Goal: Information Seeking & Learning: Find specific page/section

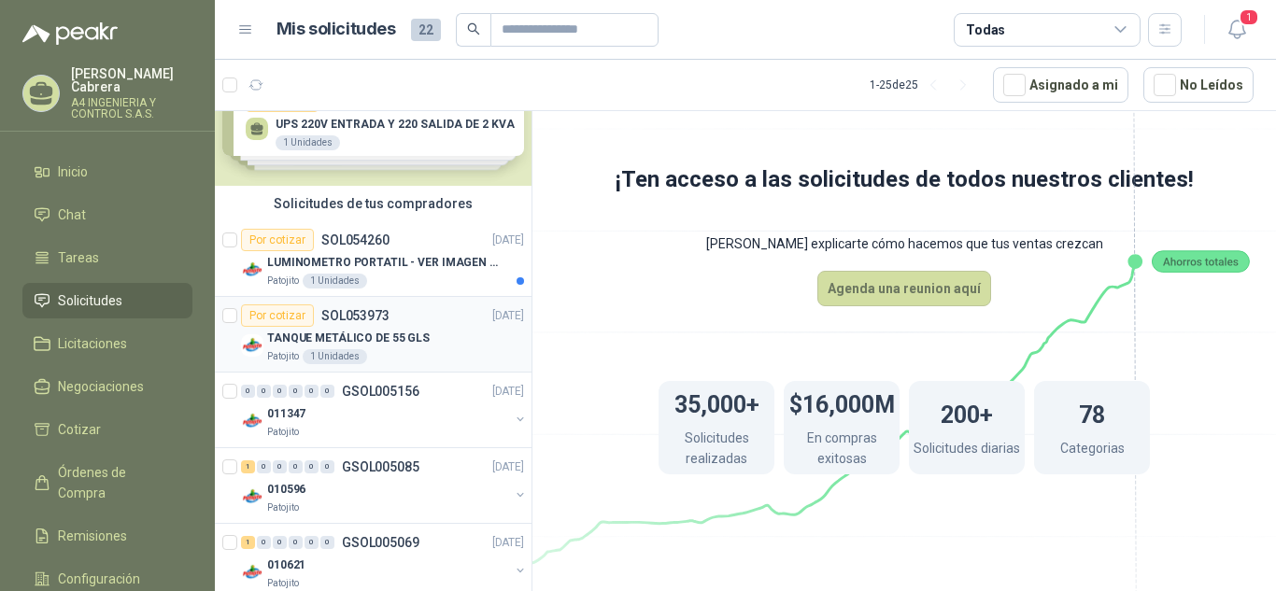
scroll to position [93, 0]
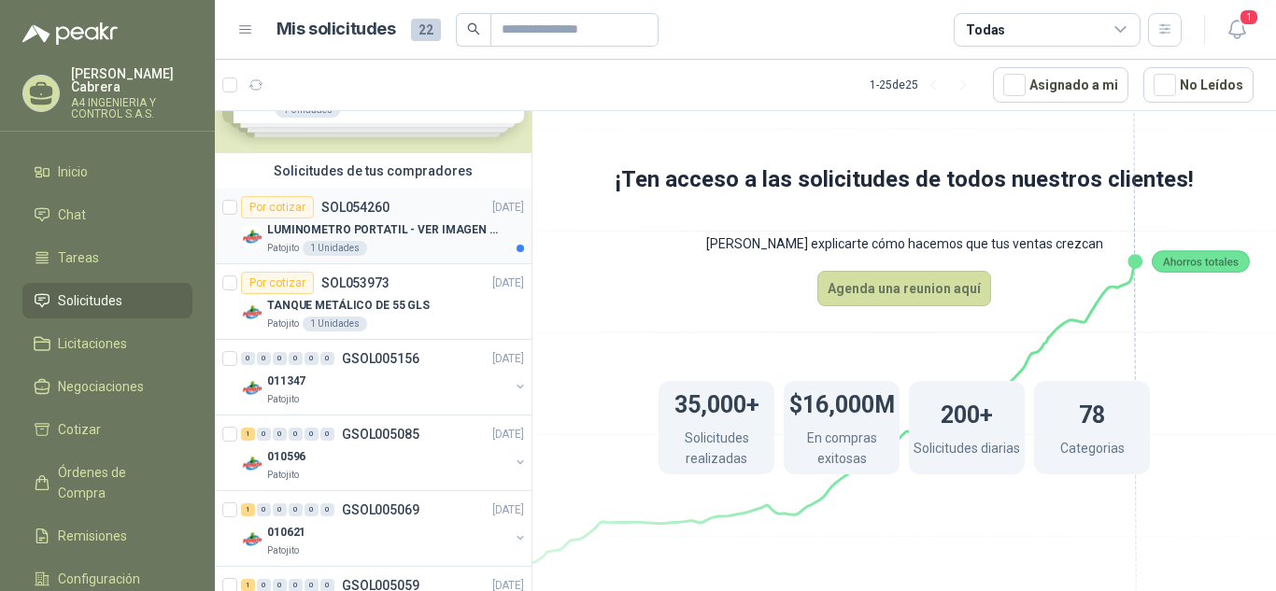
click at [412, 233] on p "LUMINOMETRO PORTATIL - VER IMAGEN ADJUNTA" at bounding box center [383, 230] width 233 height 18
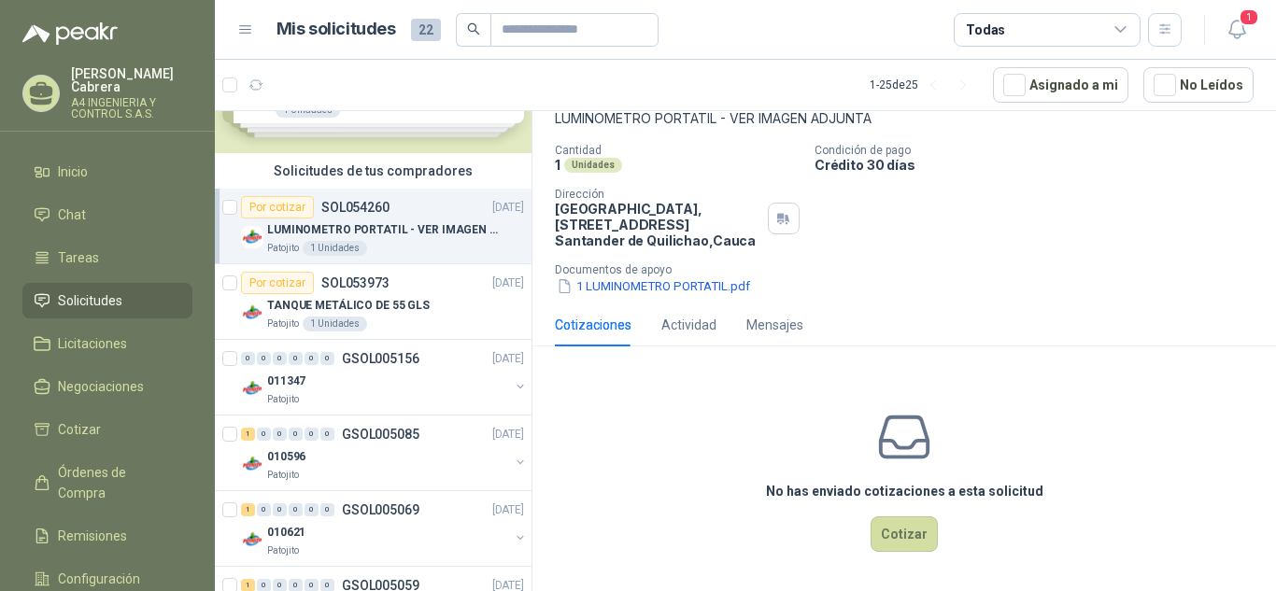
scroll to position [120, 0]
click at [664, 288] on button "1 LUMINOMETRO PORTATIL.pdf" at bounding box center [653, 285] width 197 height 20
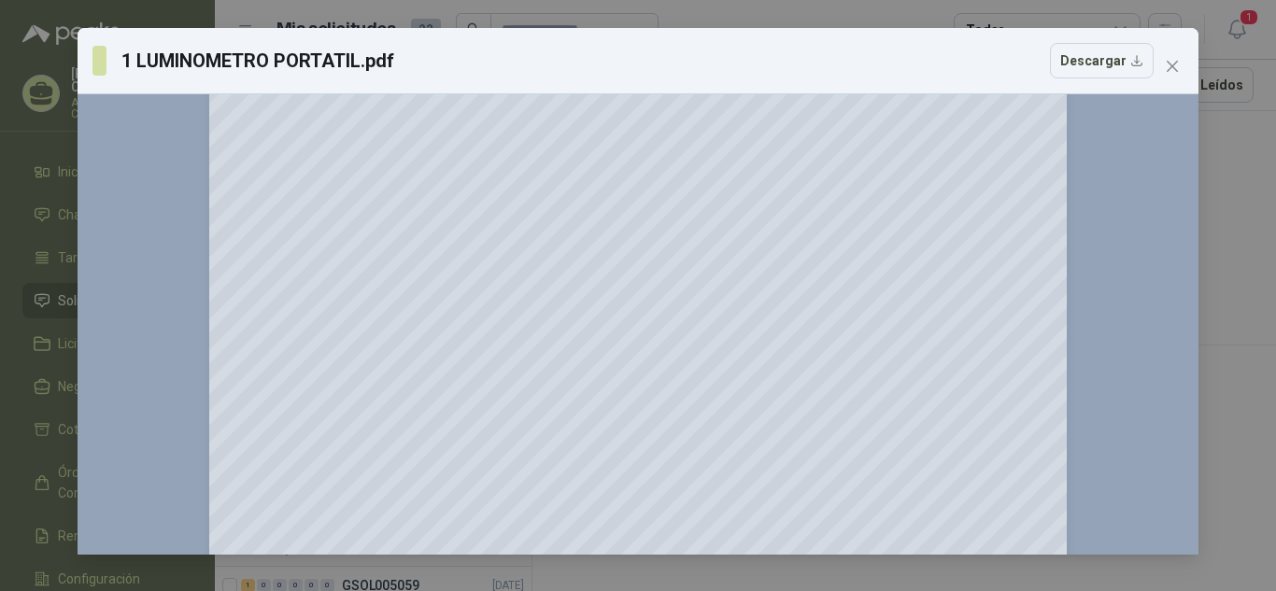
scroll to position [187, 0]
click at [1180, 71] on span "Close" at bounding box center [1172, 66] width 30 height 15
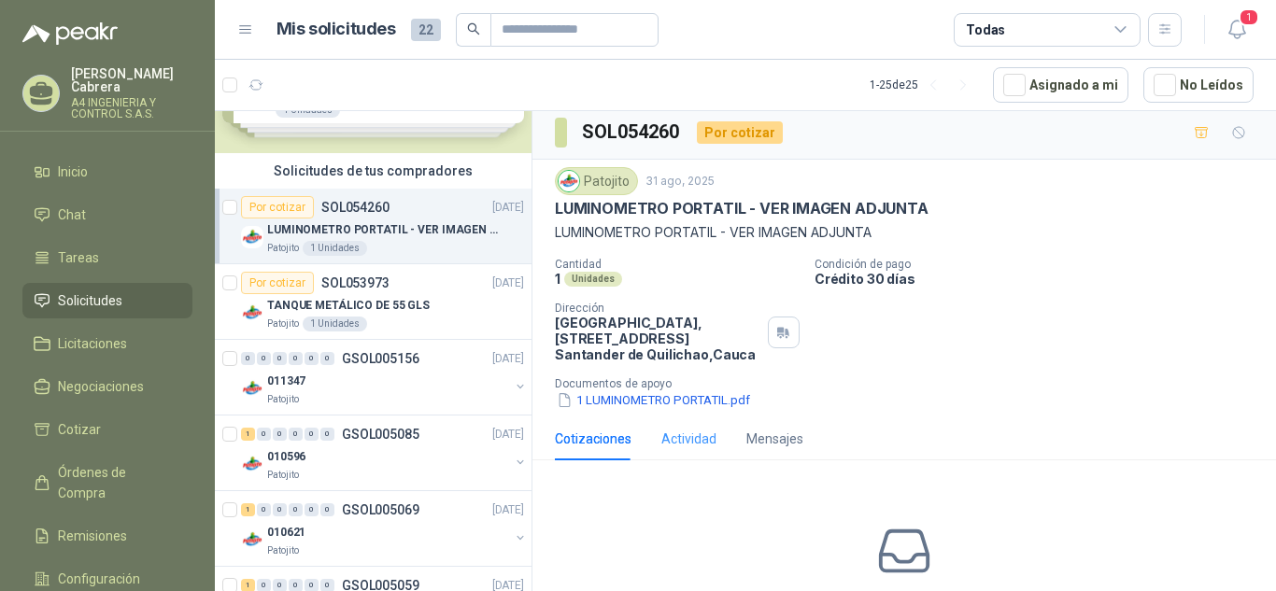
scroll to position [0, 0]
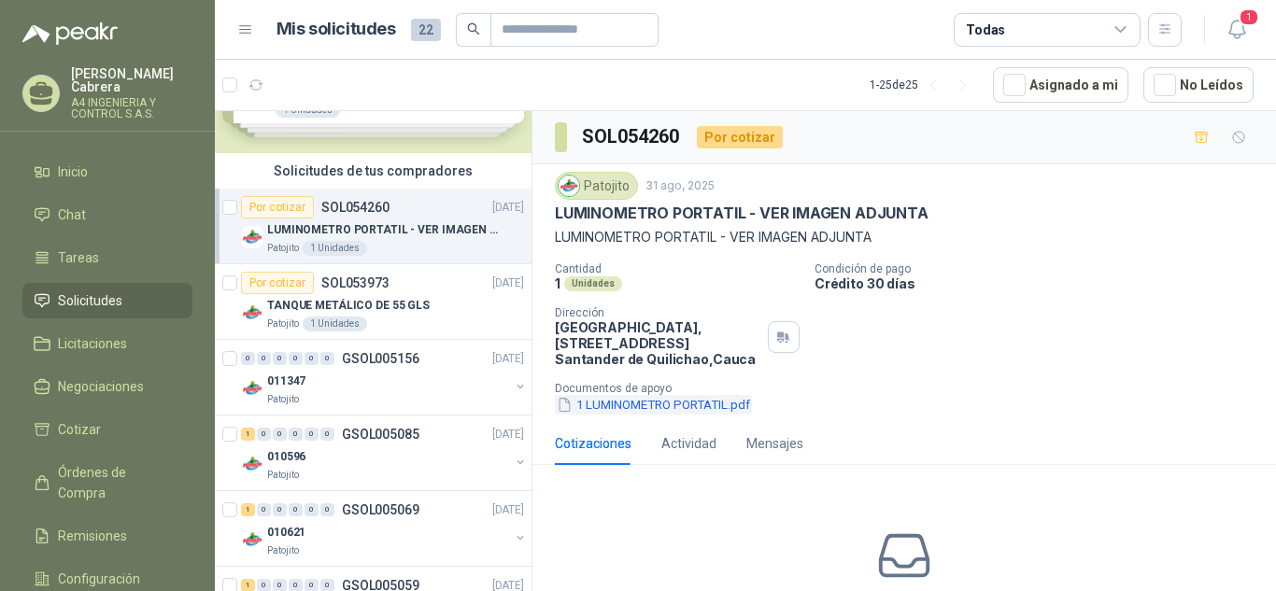
click at [705, 404] on button "1 LUMINOMETRO PORTATIL.pdf" at bounding box center [653, 405] width 197 height 20
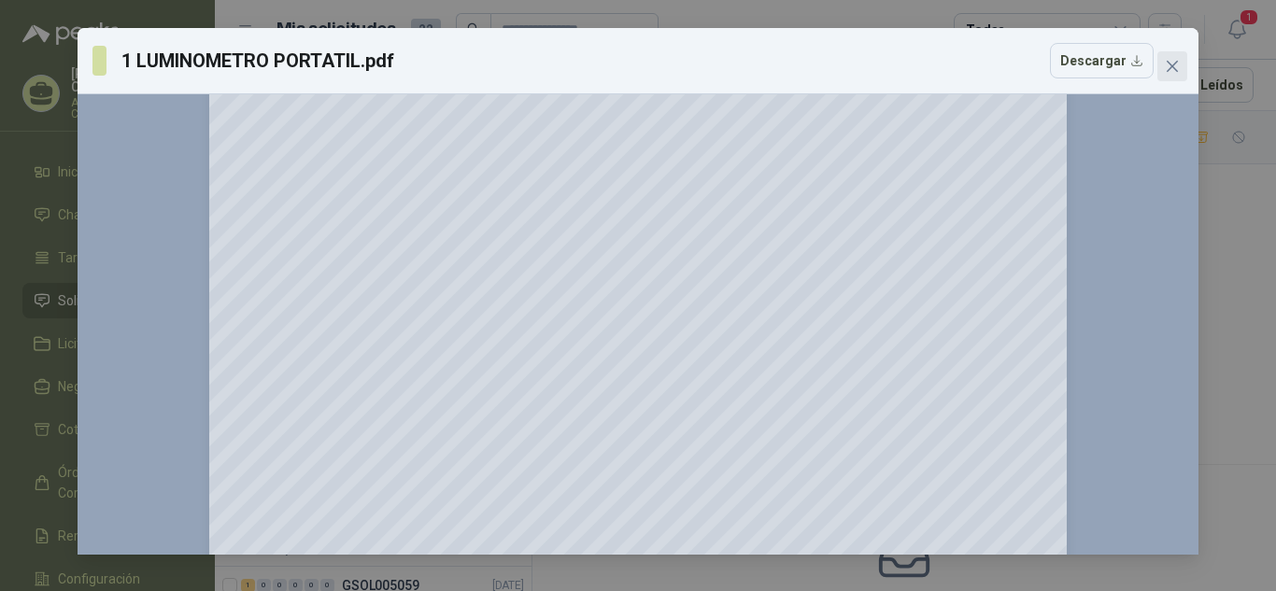
click at [1165, 66] on icon "close" at bounding box center [1172, 66] width 15 height 15
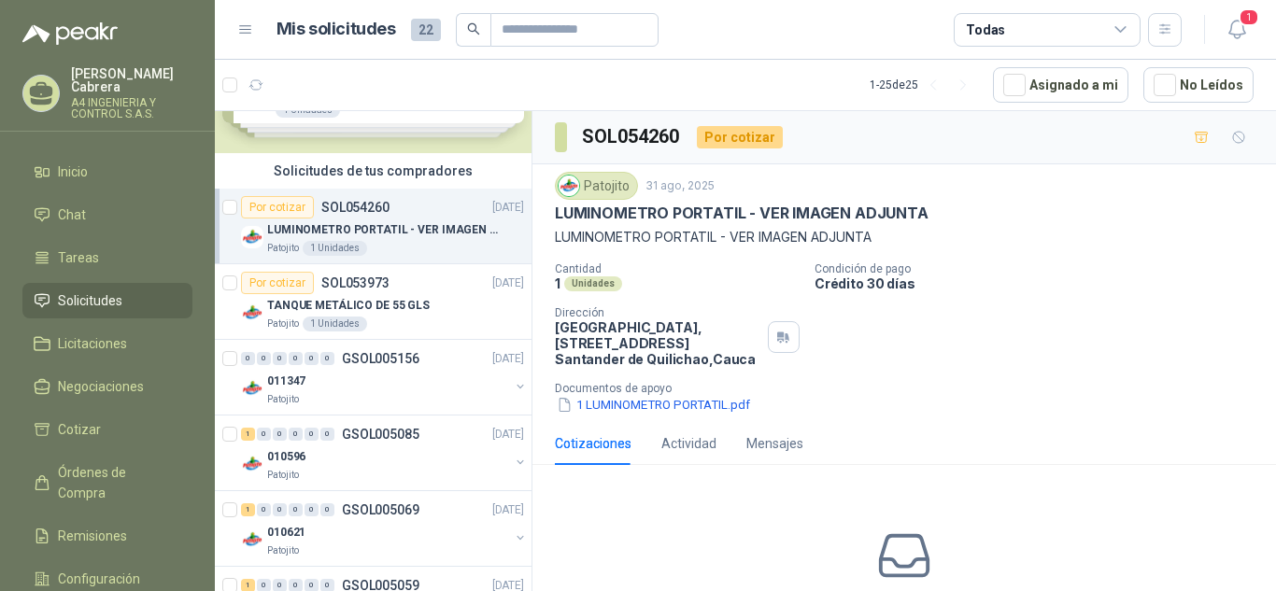
click at [106, 98] on p "A4 INGENIERIA Y CONTROL S.A.S." at bounding box center [131, 108] width 121 height 22
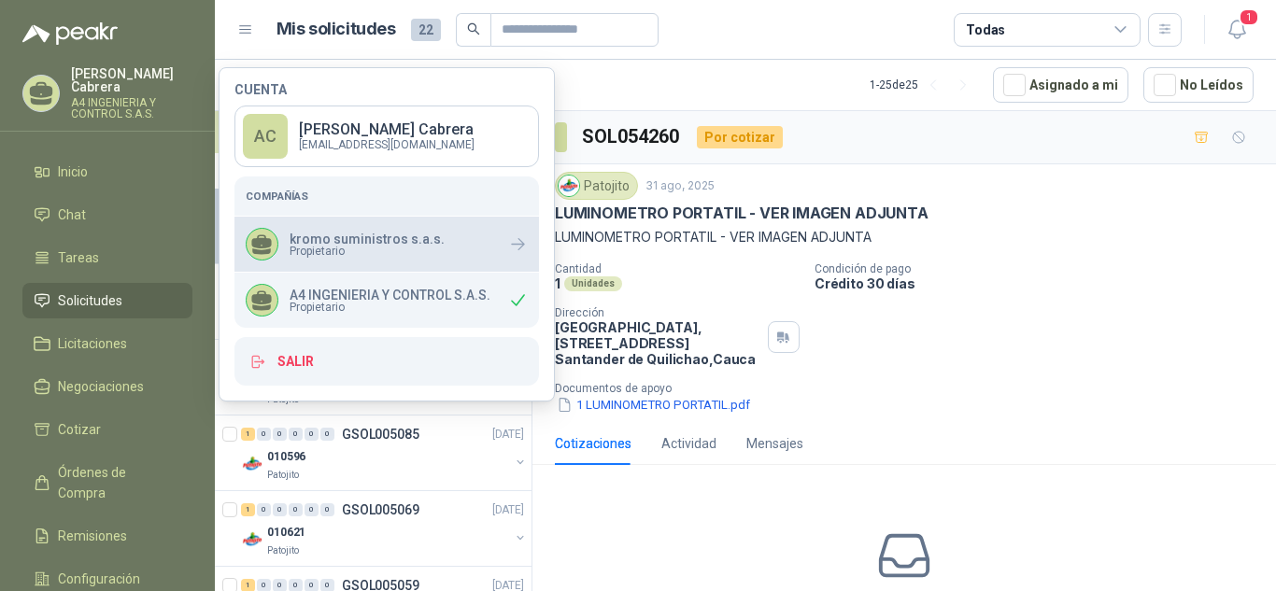
click at [356, 227] on div "kromo suministros s.a.s. Propietario" at bounding box center [386, 244] width 304 height 55
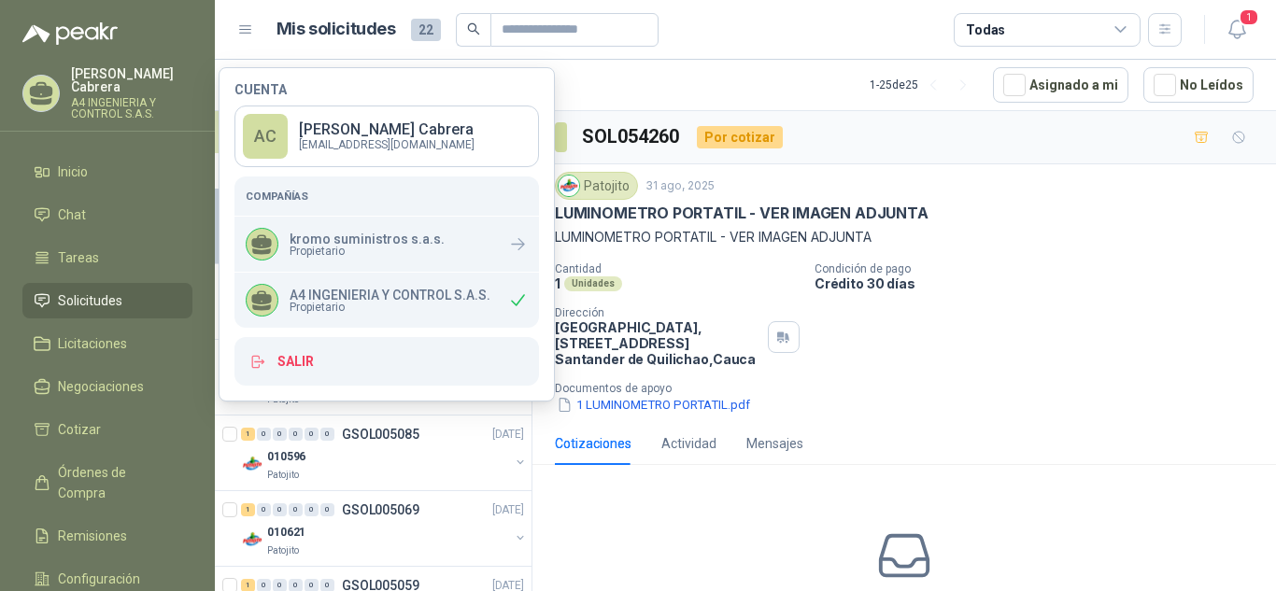
click at [296, 294] on p "A4 INGENIERIA Y CONTROL S.A.S." at bounding box center [389, 295] width 201 height 13
click at [327, 302] on span "Propietario" at bounding box center [389, 307] width 201 height 11
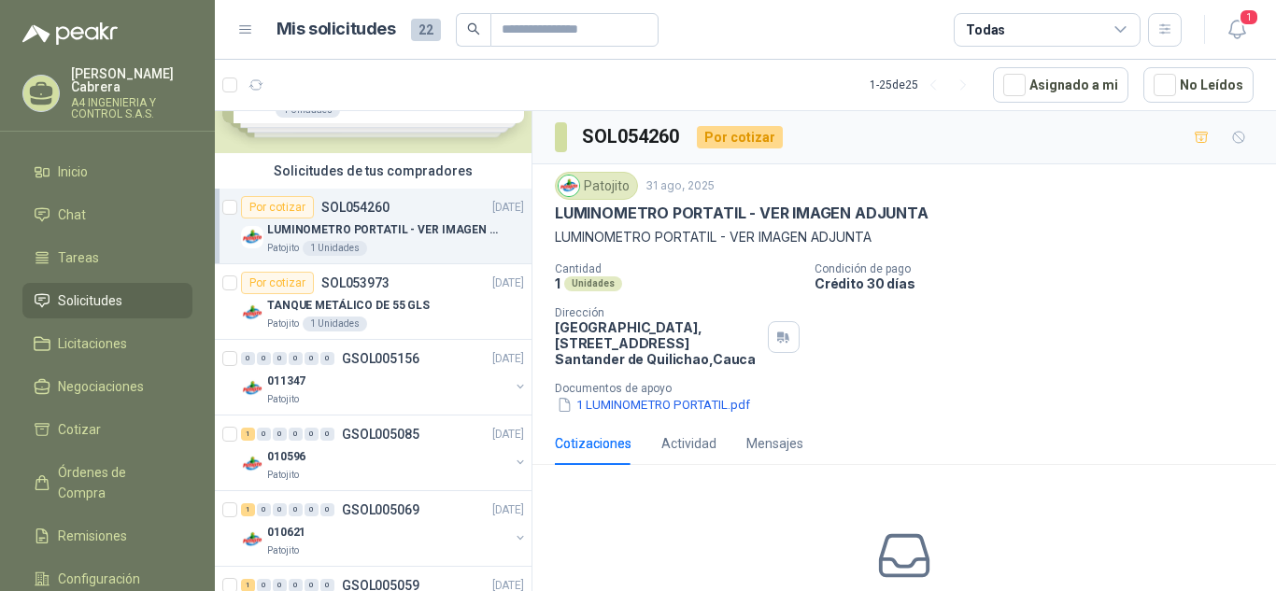
click at [1198, 394] on p "Documentos de apoyo" at bounding box center [911, 388] width 713 height 13
click at [128, 97] on p "A4 INGENIERIA Y CONTROL S.A.S." at bounding box center [131, 108] width 121 height 22
click at [95, 561] on link "Configuración" at bounding box center [107, 578] width 170 height 35
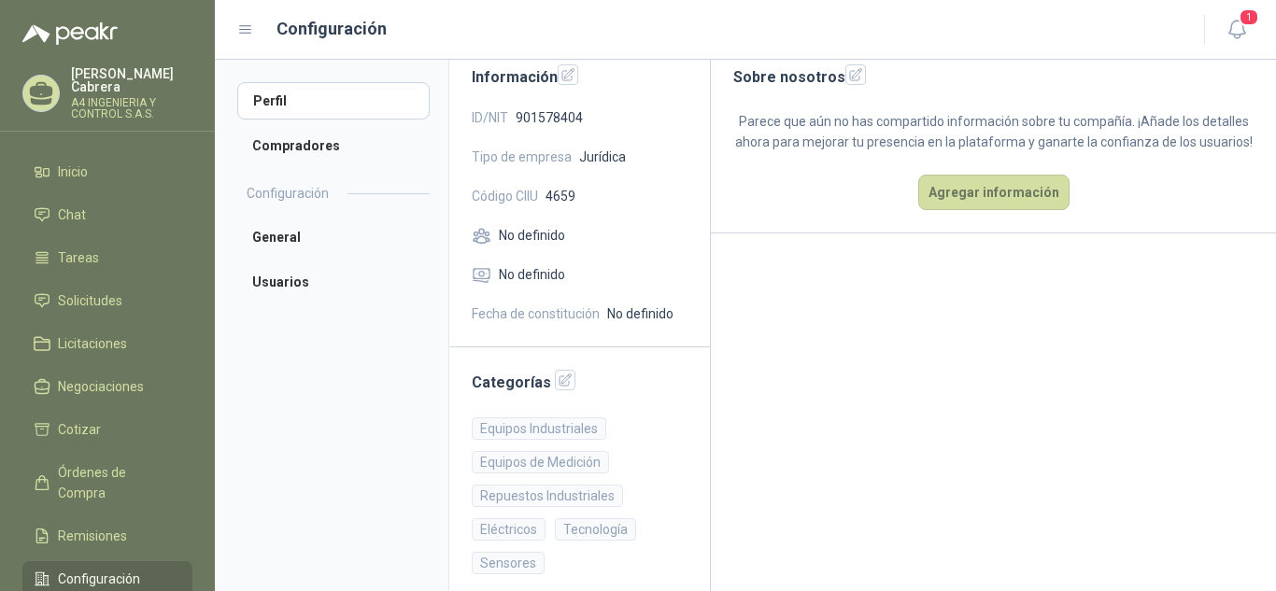
scroll to position [154, 0]
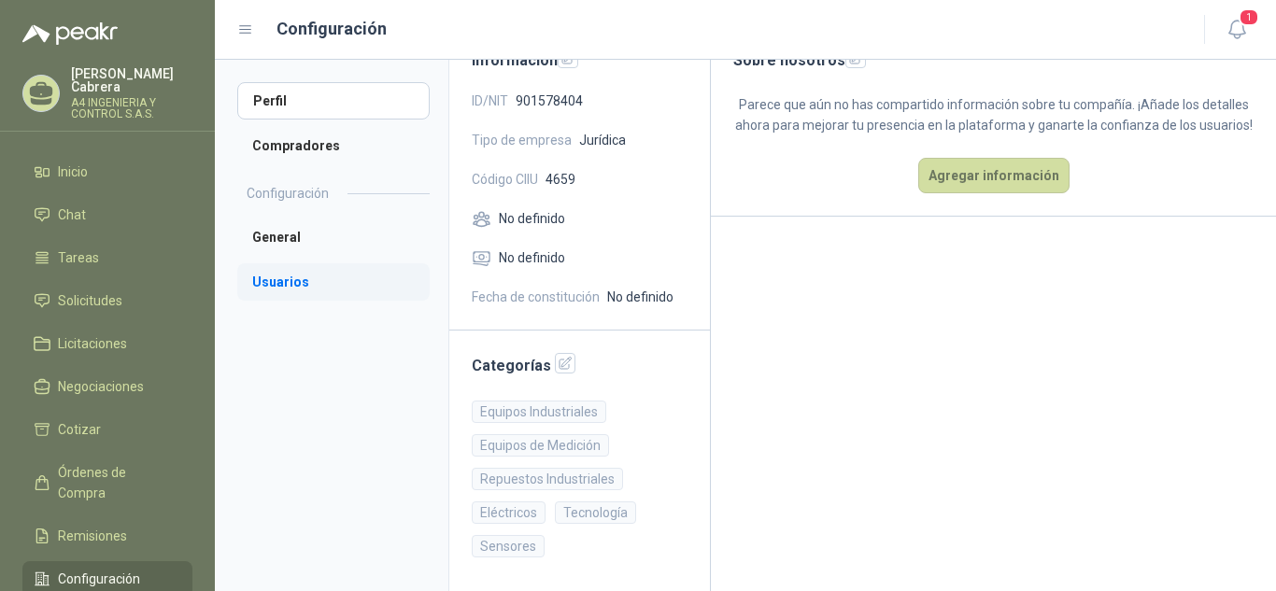
click at [276, 285] on li "Usuarios" at bounding box center [333, 281] width 192 height 37
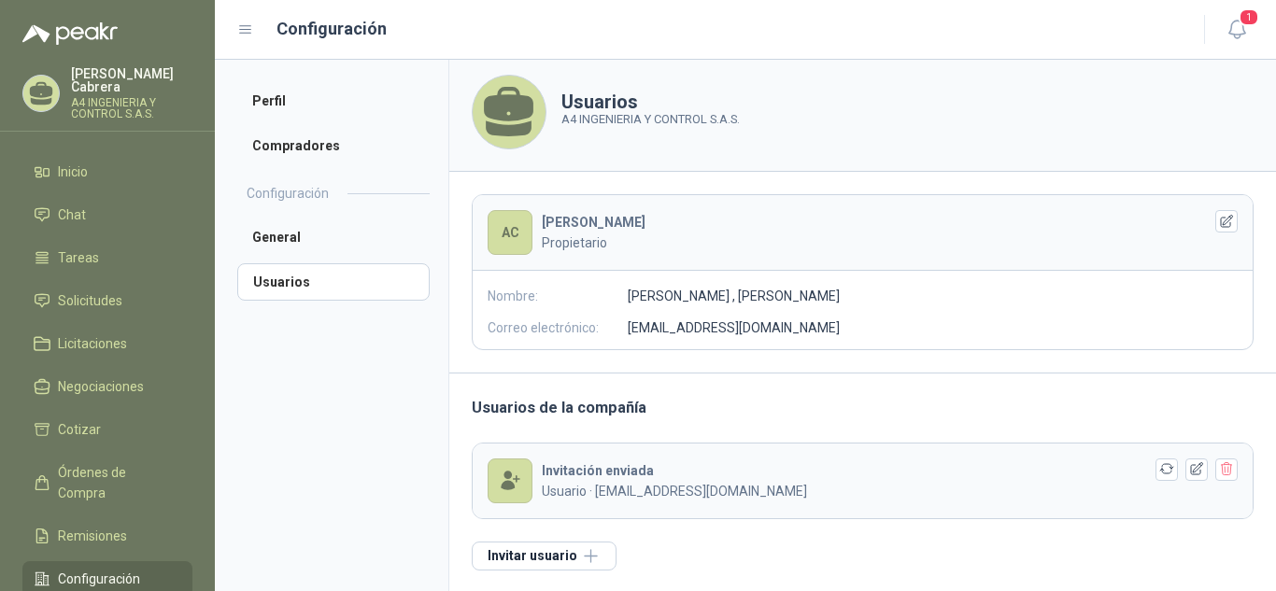
scroll to position [9, 0]
click at [1219, 220] on icon "button" at bounding box center [1227, 220] width 16 height 16
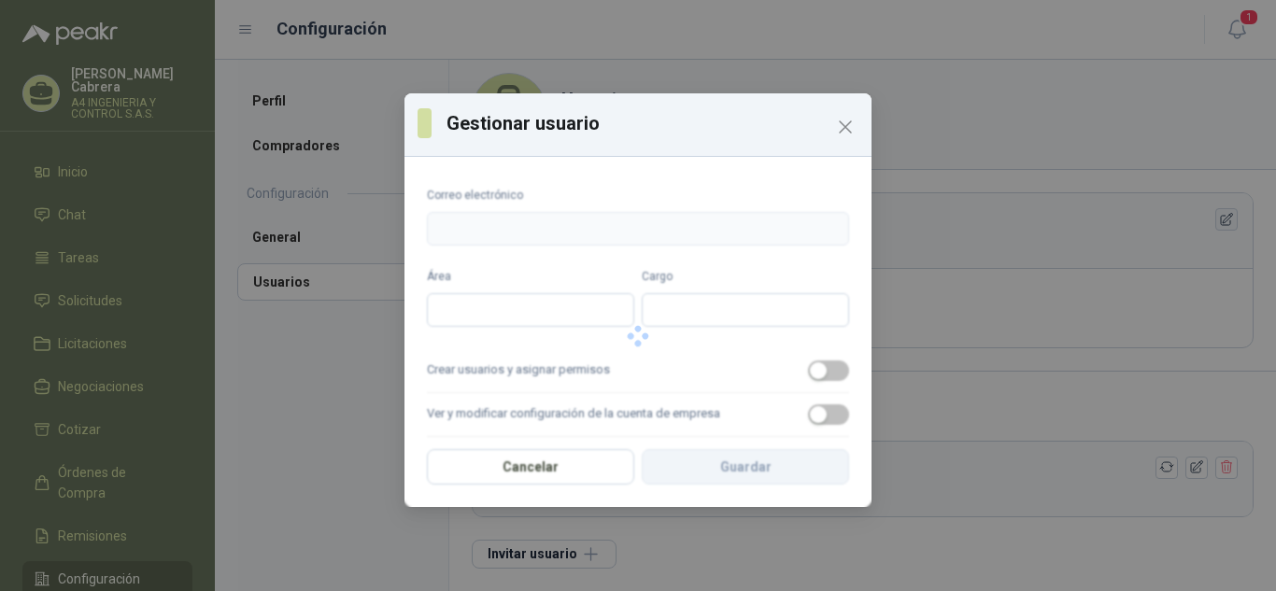
type input "**********"
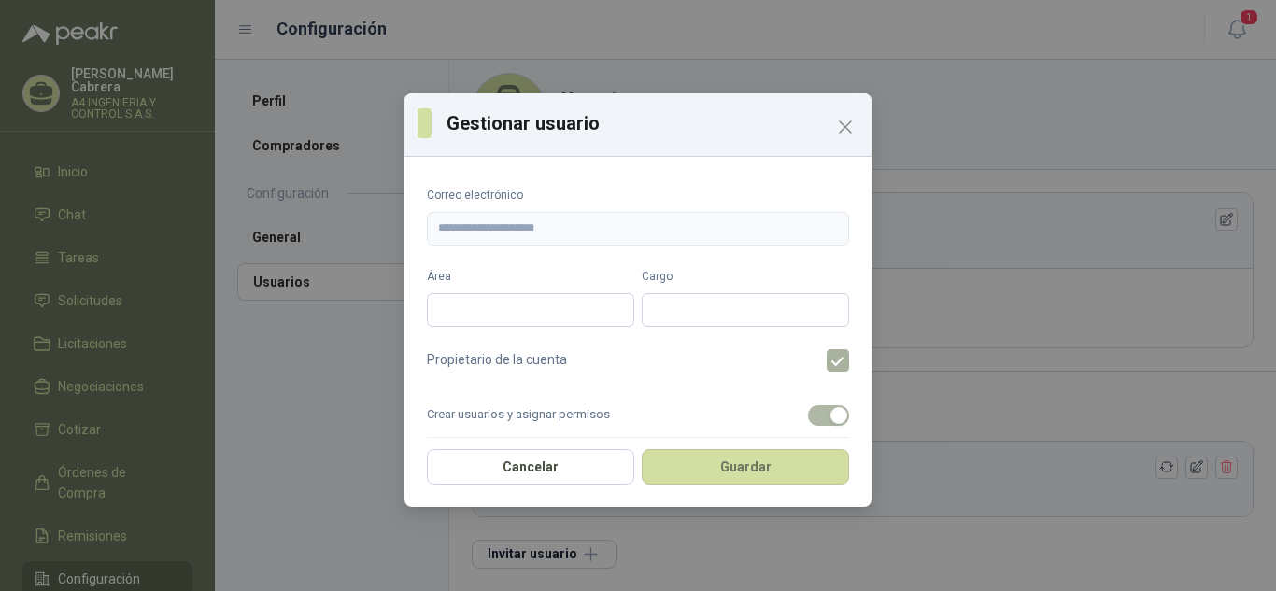
click at [829, 360] on label at bounding box center [844, 360] width 37 height 22
click at [844, 131] on icon "Close" at bounding box center [845, 127] width 22 height 22
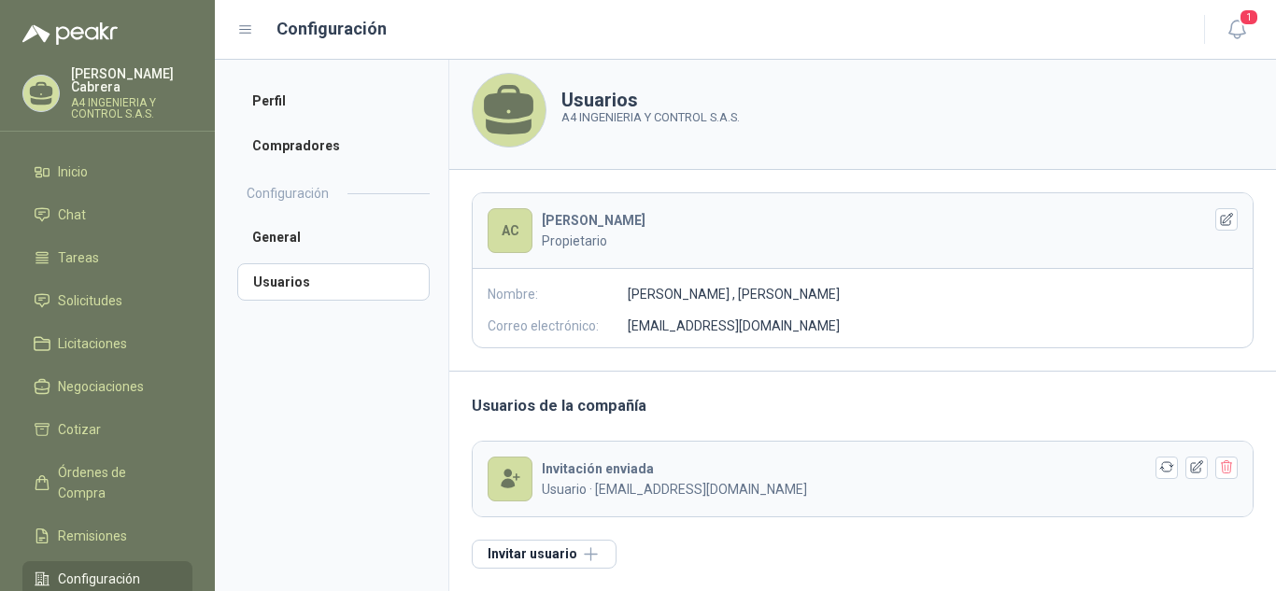
click at [288, 201] on h2 "Configuración" at bounding box center [288, 193] width 82 height 21
click at [275, 240] on li "General" at bounding box center [333, 237] width 192 height 37
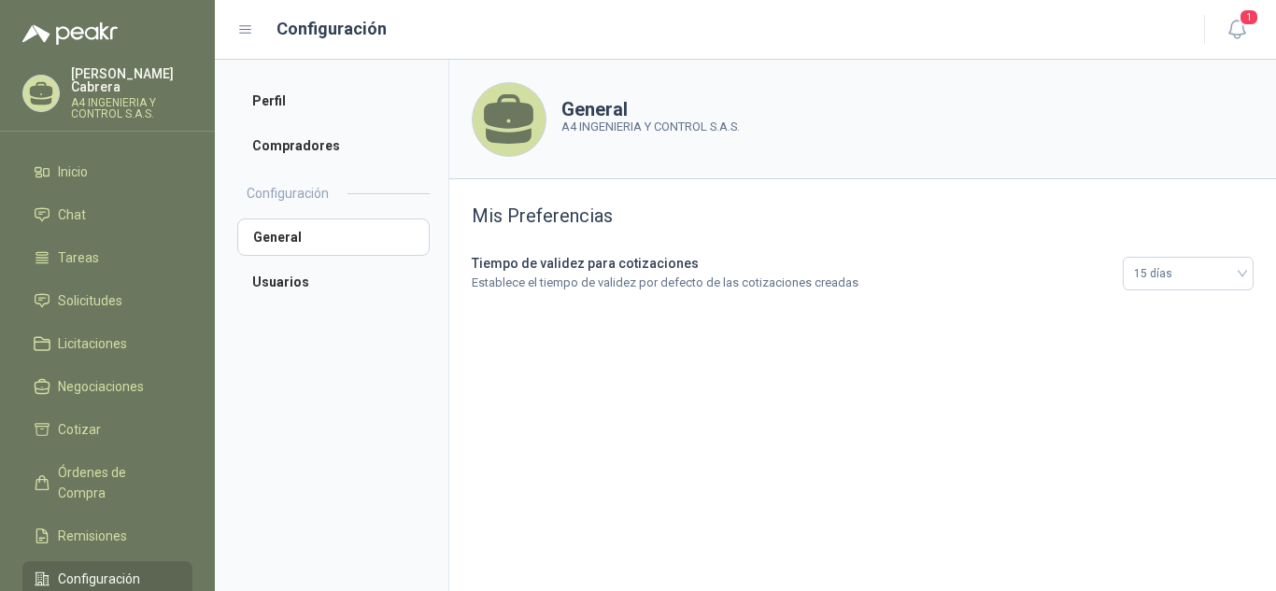
click at [1272, 287] on div "Mis Preferencias Tiempo de validez para cotizaciones Establece el tiempo de val…" at bounding box center [862, 247] width 826 height 136
click at [1225, 280] on span "15 días" at bounding box center [1188, 274] width 108 height 28
click at [1225, 279] on span "15 días" at bounding box center [1188, 274] width 108 height 28
click at [249, 278] on li "Usuarios" at bounding box center [333, 281] width 192 height 37
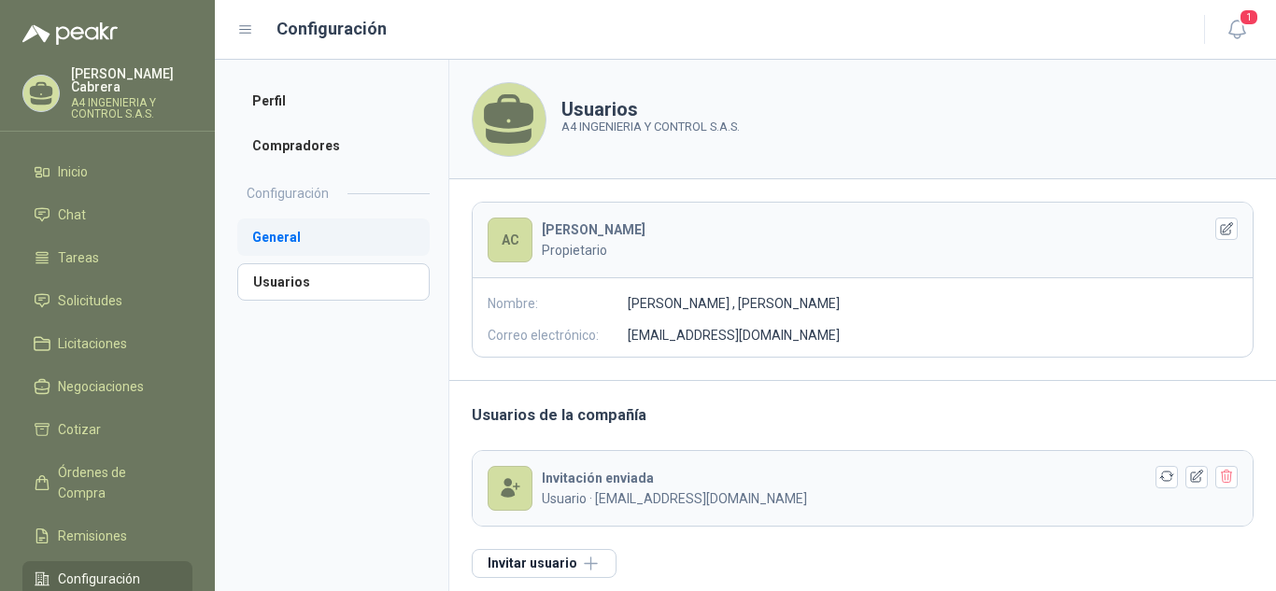
click at [281, 247] on li "General" at bounding box center [333, 237] width 192 height 37
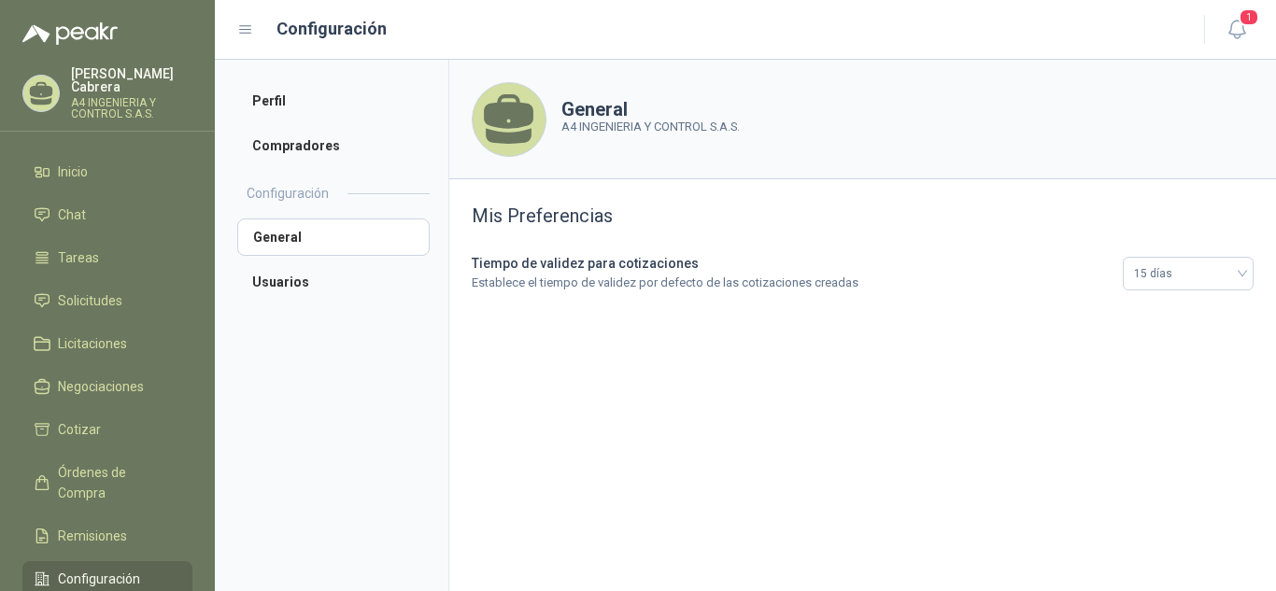
click at [100, 97] on p "A4 INGENIERIA Y CONTROL S.A.S." at bounding box center [131, 108] width 121 height 22
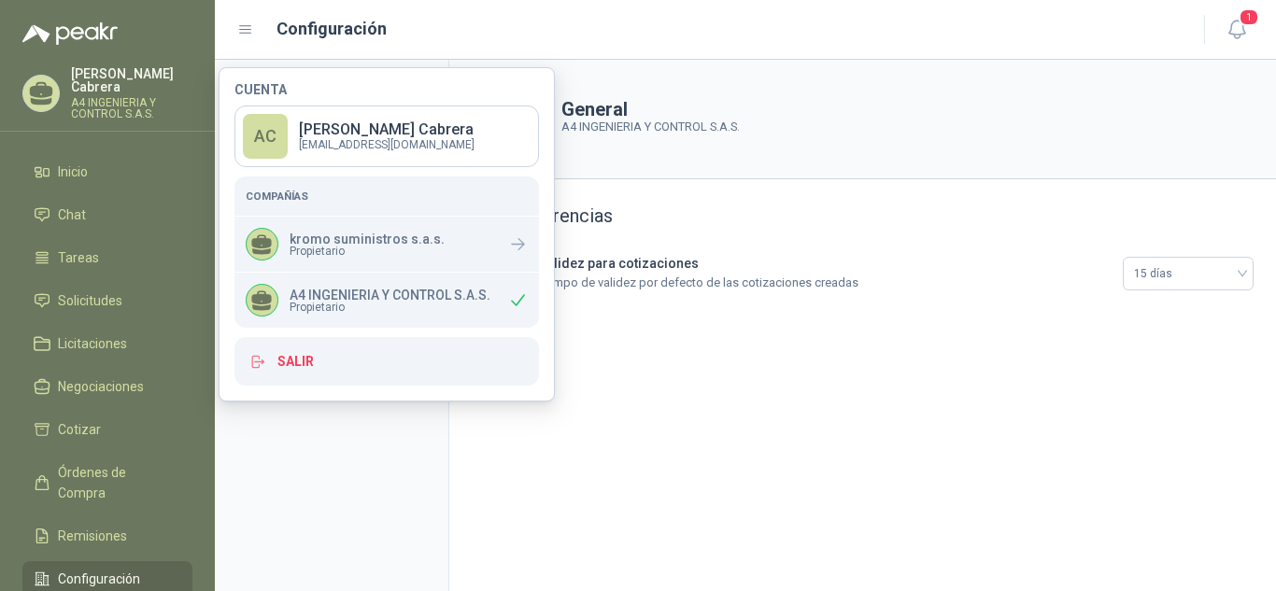
click at [353, 278] on div "A4 INGENIERIA Y CONTROL S.A.S. Propietario" at bounding box center [386, 300] width 304 height 55
click at [347, 296] on p "A4 INGENIERIA Y CONTROL S.A.S." at bounding box center [389, 295] width 201 height 13
click at [867, 396] on section "General A4 INGENIERIA Y CONTROL S.A.S. Mis Preferencias Tiempo de validez para …" at bounding box center [861, 325] width 827 height 531
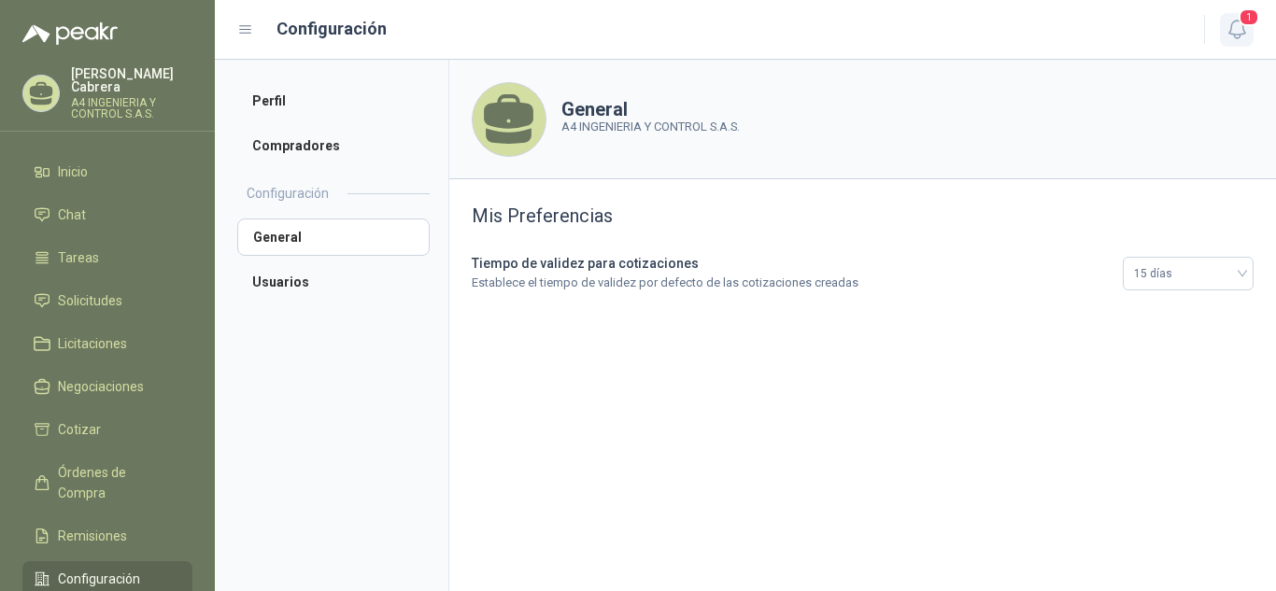
click at [1232, 39] on icon "button" at bounding box center [1236, 29] width 23 height 23
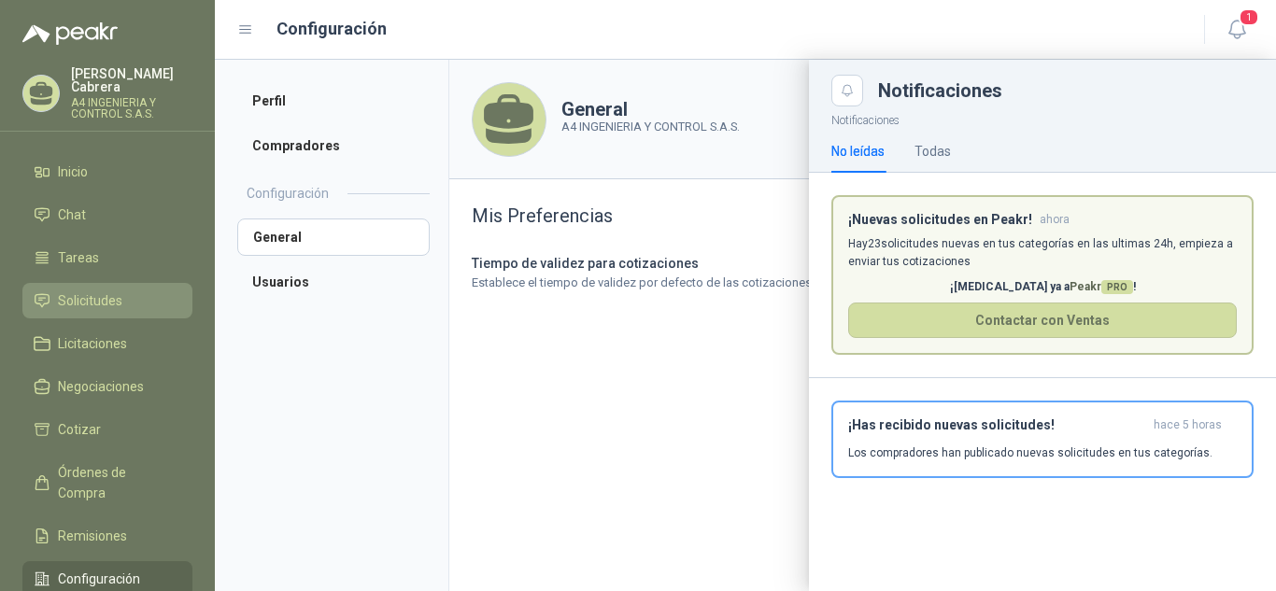
click at [165, 290] on li "Solicitudes" at bounding box center [108, 300] width 148 height 21
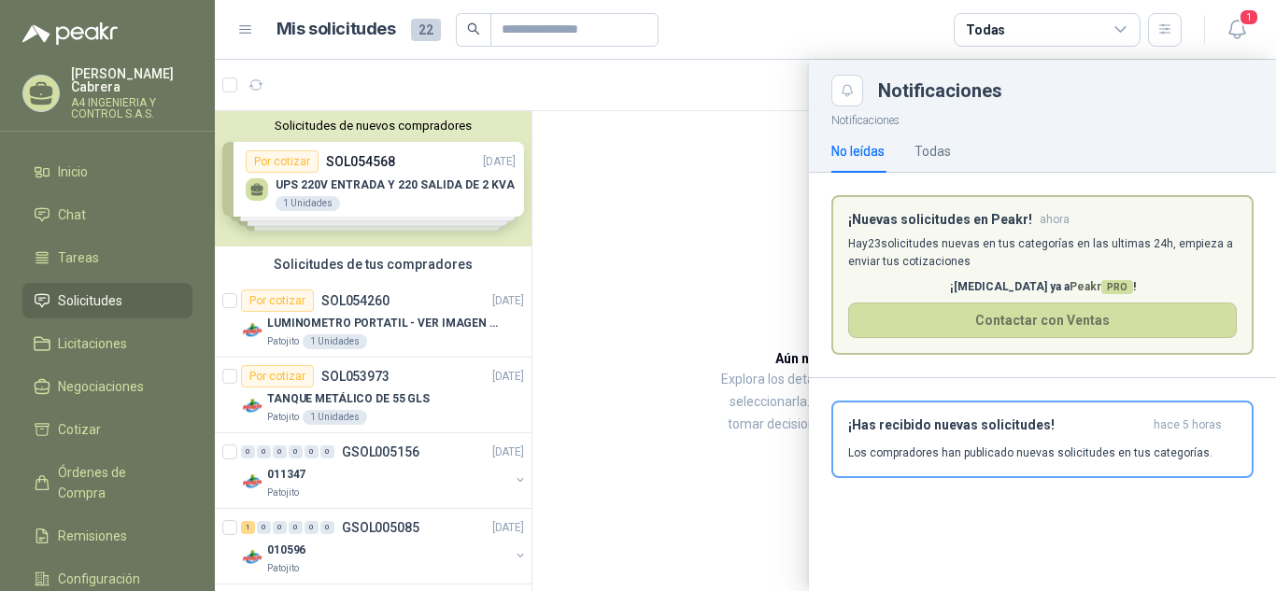
click at [651, 164] on div at bounding box center [745, 325] width 1061 height 531
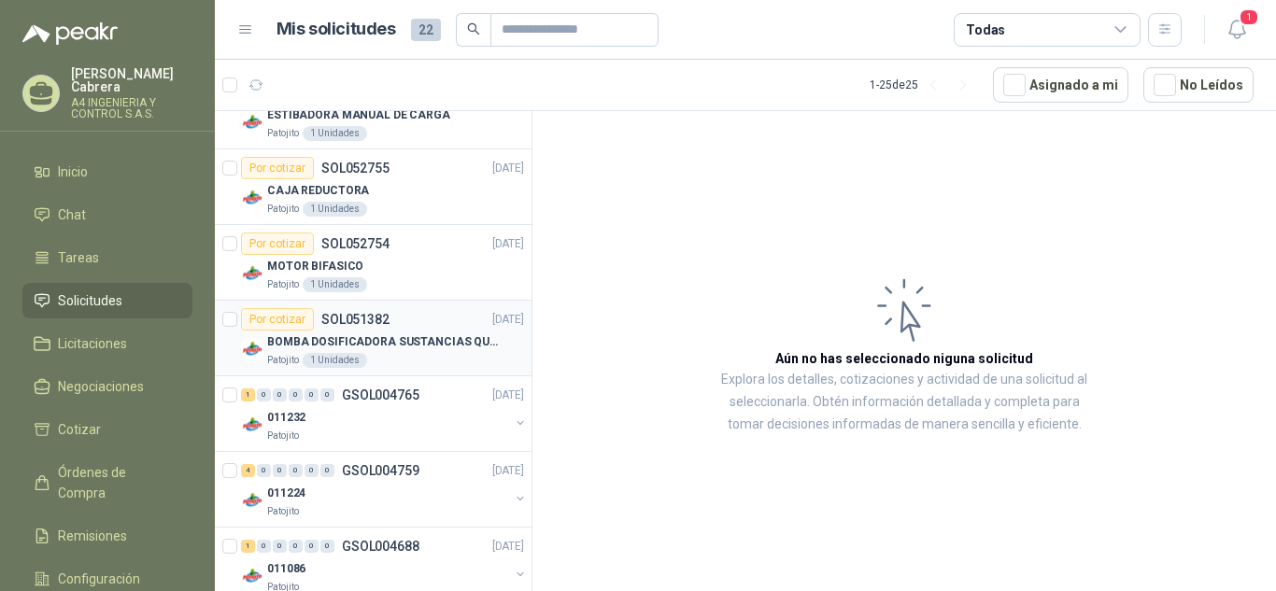
scroll to position [1602, 0]
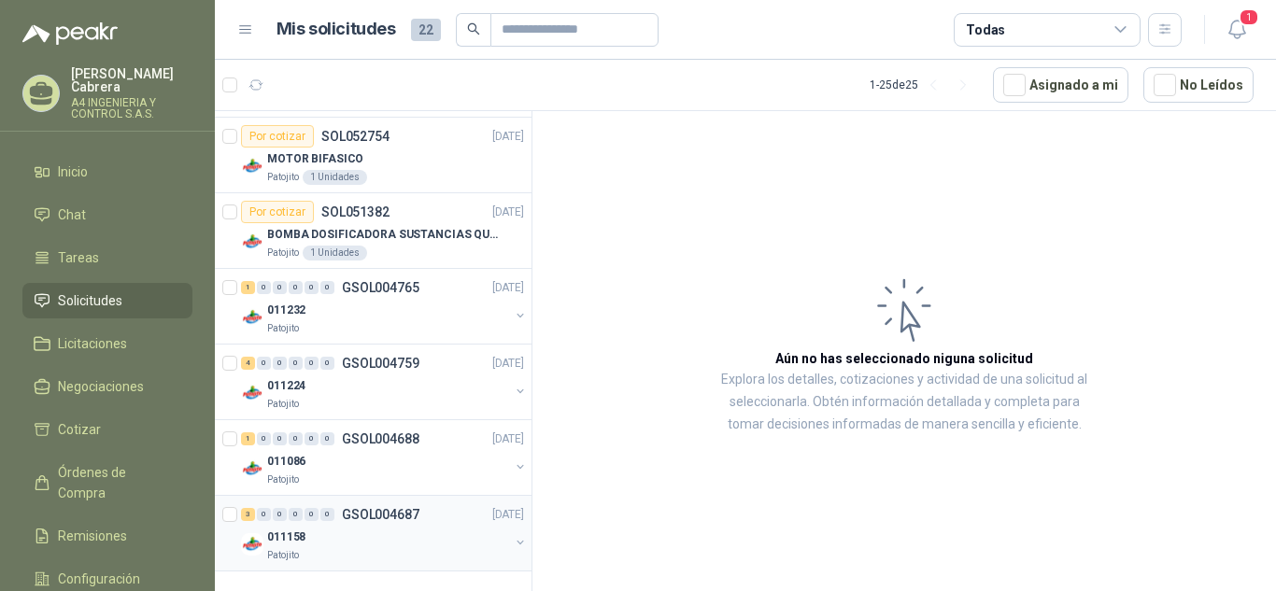
click at [374, 526] on div "011158" at bounding box center [388, 537] width 242 height 22
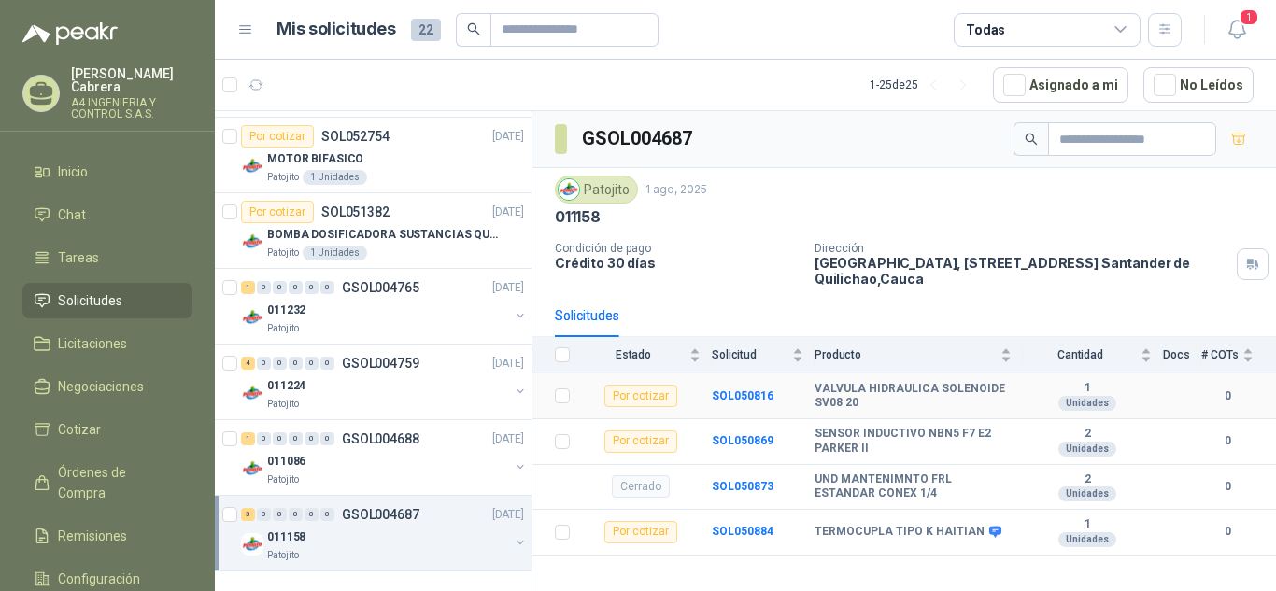
click at [750, 403] on td "SOL050816" at bounding box center [763, 397] width 103 height 46
click at [752, 400] on b "SOL050816" at bounding box center [743, 395] width 62 height 13
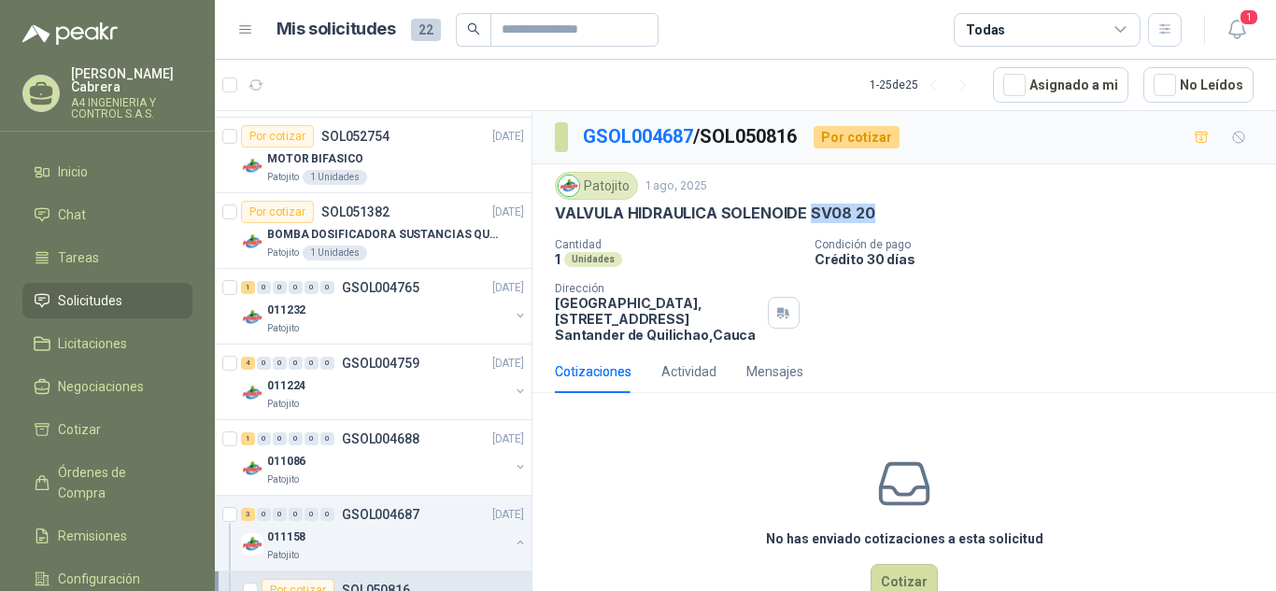
drag, startPoint x: 874, startPoint y: 213, endPoint x: 811, endPoint y: 208, distance: 63.7
click at [811, 208] on div "VALVULA HIDRAULICA SOLENOIDE SV08 20" at bounding box center [904, 214] width 699 height 20
copy p "SV08 20"
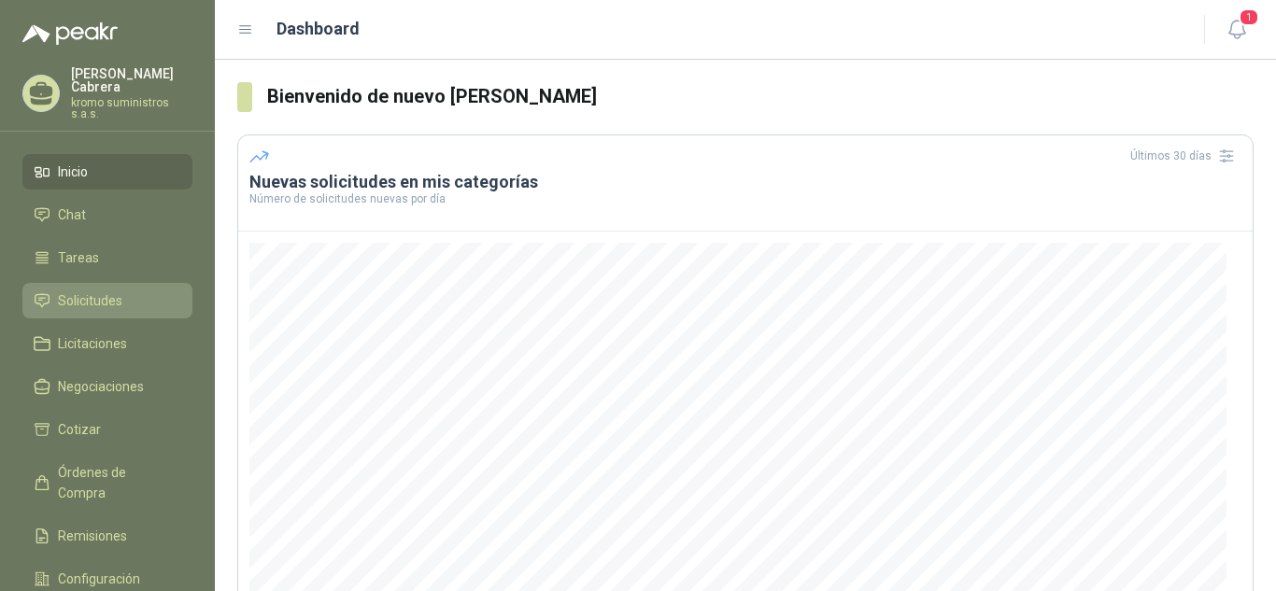
click at [107, 290] on span "Solicitudes" at bounding box center [90, 300] width 64 height 21
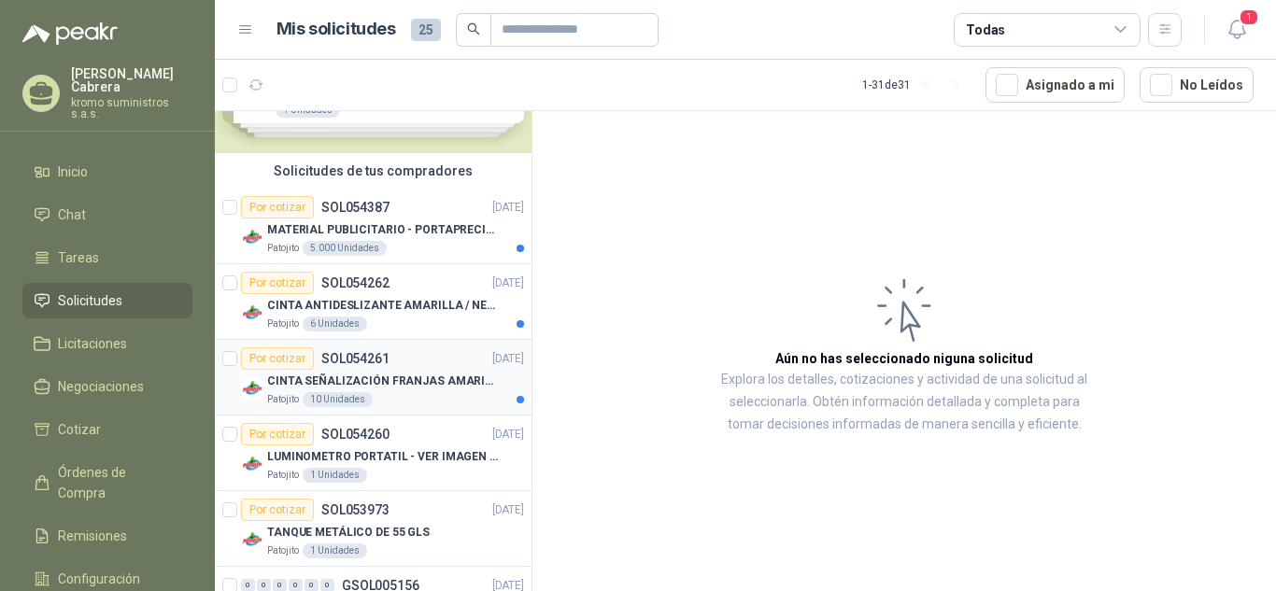
scroll to position [187, 0]
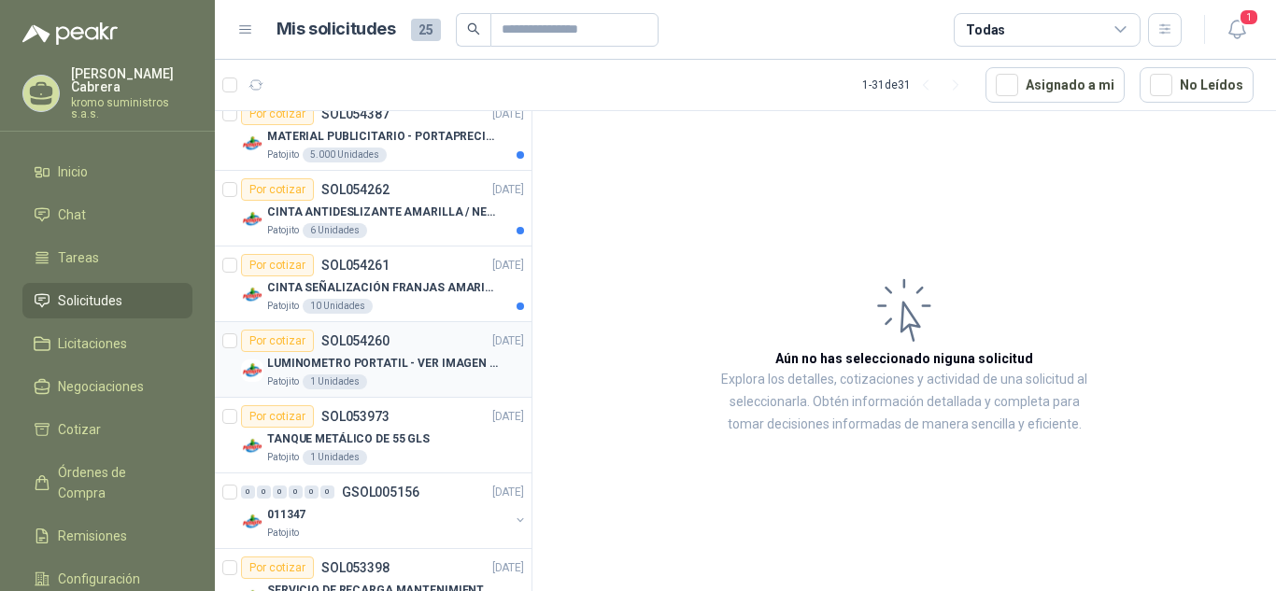
click at [408, 361] on p "LUMINOMETRO PORTATIL - VER IMAGEN ADJUNTA" at bounding box center [383, 364] width 233 height 18
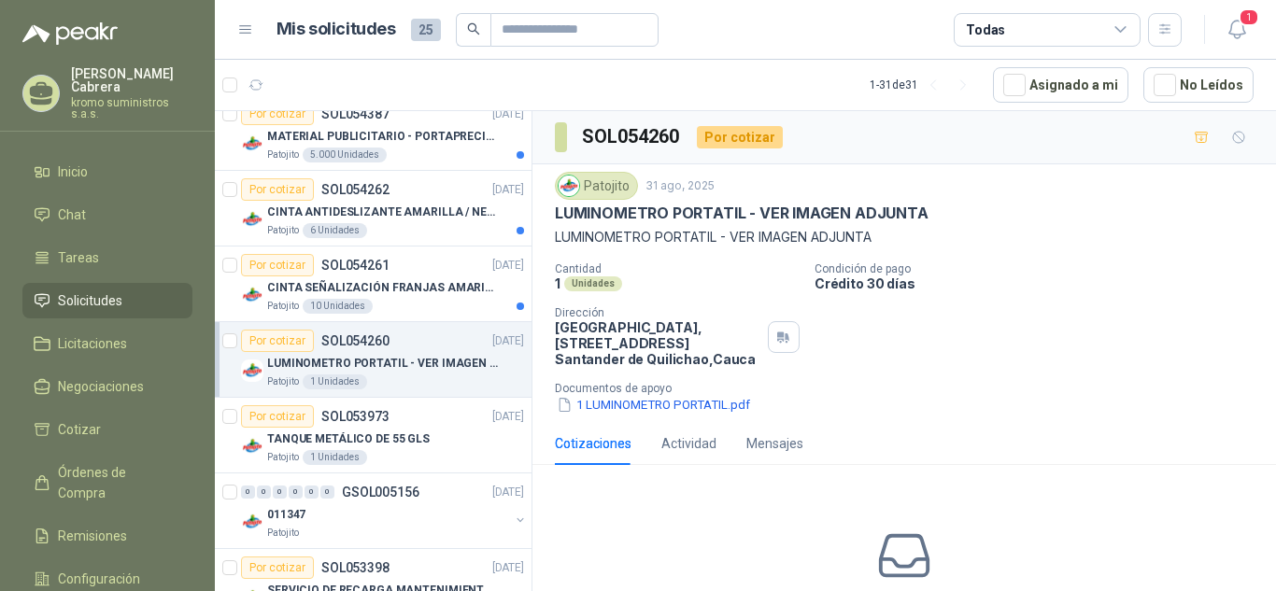
click at [670, 219] on p "LUMINOMETRO PORTATIL - VER IMAGEN ADJUNTA" at bounding box center [742, 214] width 374 height 20
click at [662, 402] on button "1 LUMINOMETRO PORTATIL.pdf" at bounding box center [653, 405] width 197 height 20
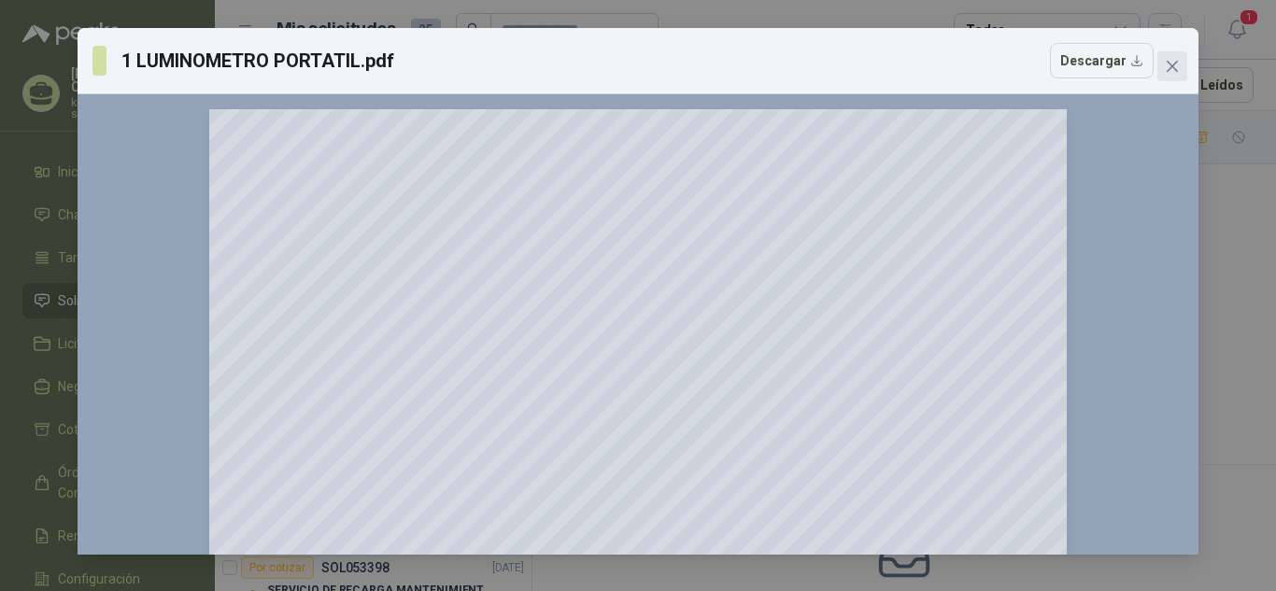
click at [1166, 69] on icon "close" at bounding box center [1172, 66] width 15 height 15
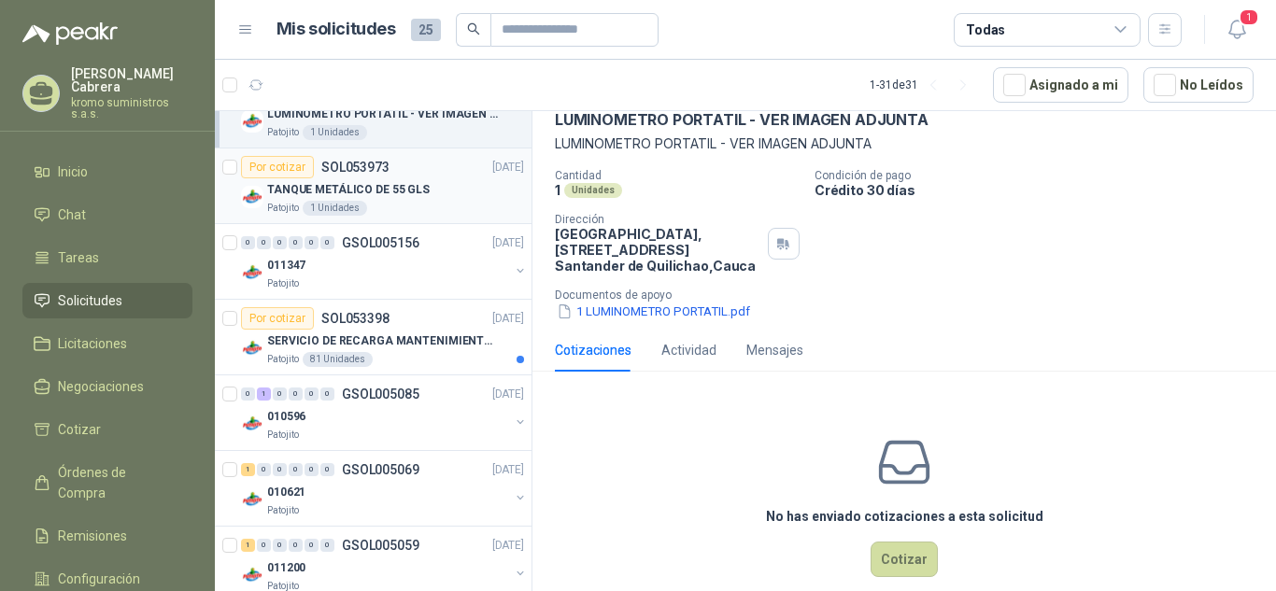
scroll to position [467, 0]
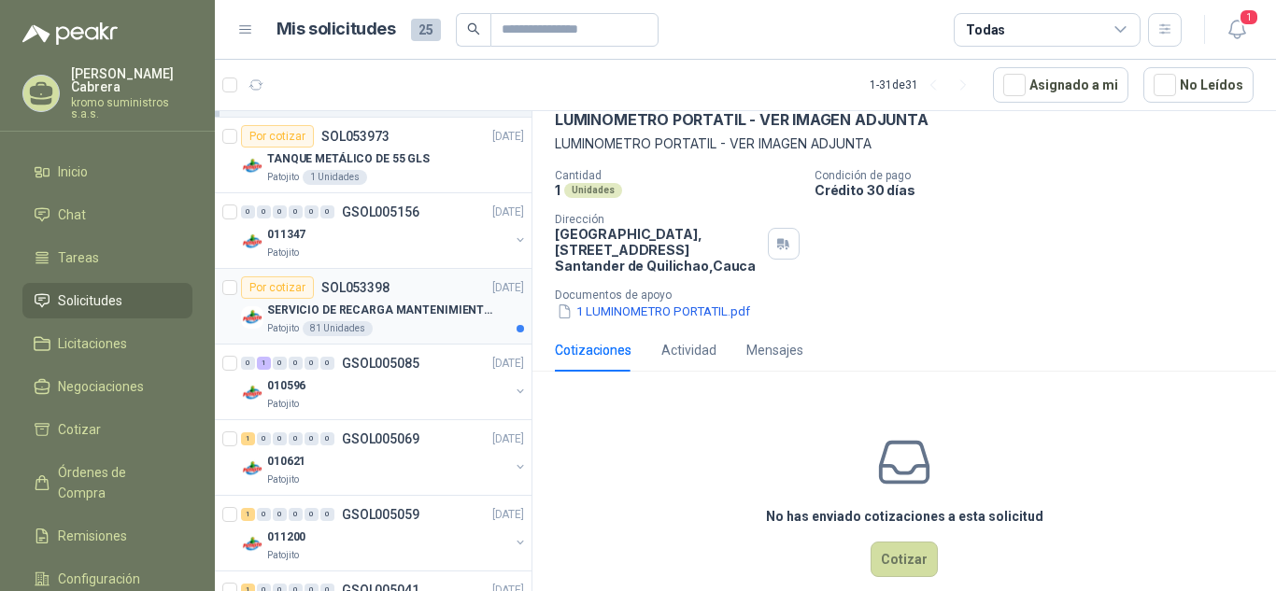
click at [409, 336] on article "Por cotizar SOL053398 26/08/25 SERVICIO DE RECARGA MANTENIMIENTO Y PRESTAMOS DE…" at bounding box center [373, 307] width 317 height 76
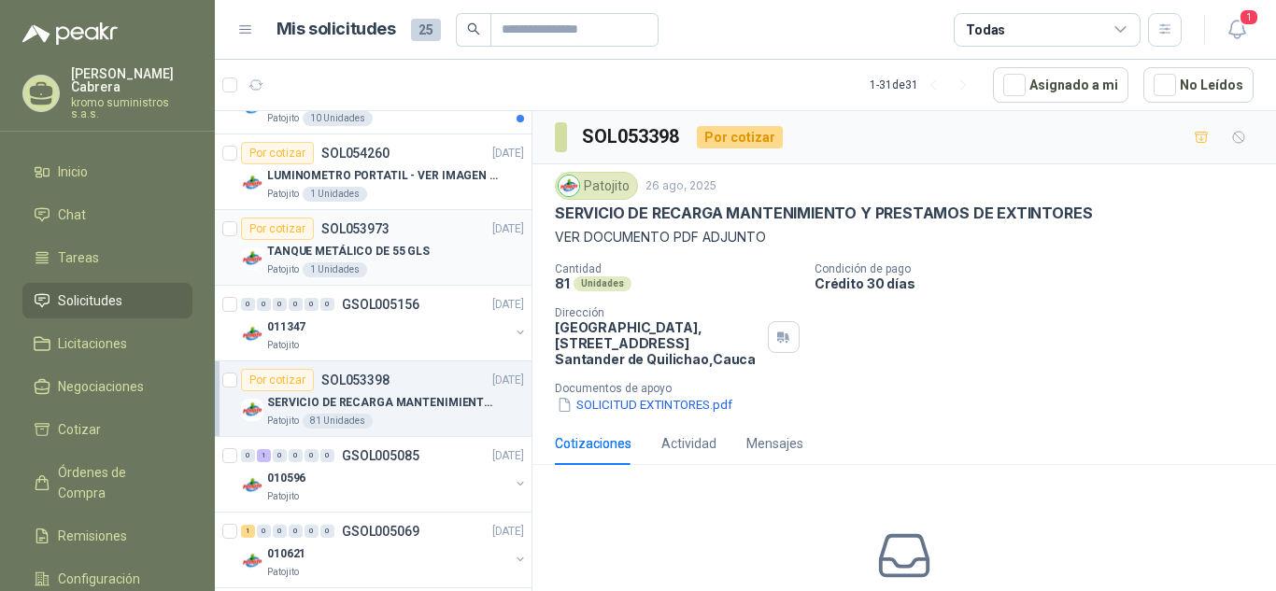
scroll to position [374, 0]
click at [411, 341] on div "Patojito" at bounding box center [388, 346] width 242 height 15
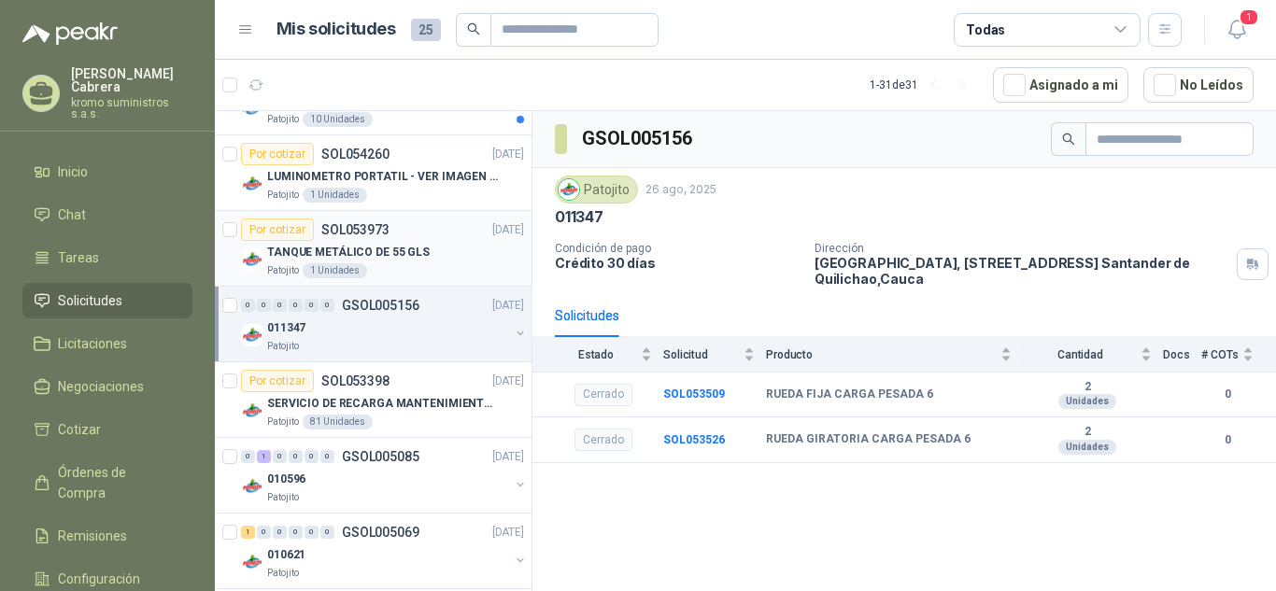
click at [420, 258] on div "TANQUE METÁLICO DE 55 GLS" at bounding box center [395, 252] width 257 height 22
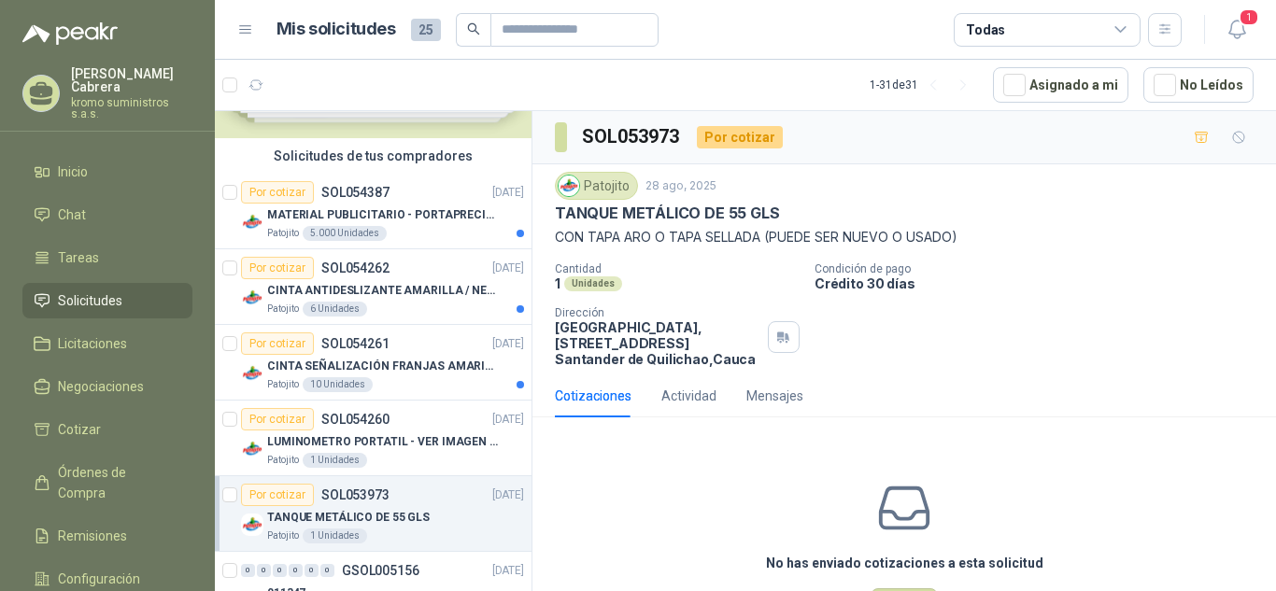
scroll to position [93, 0]
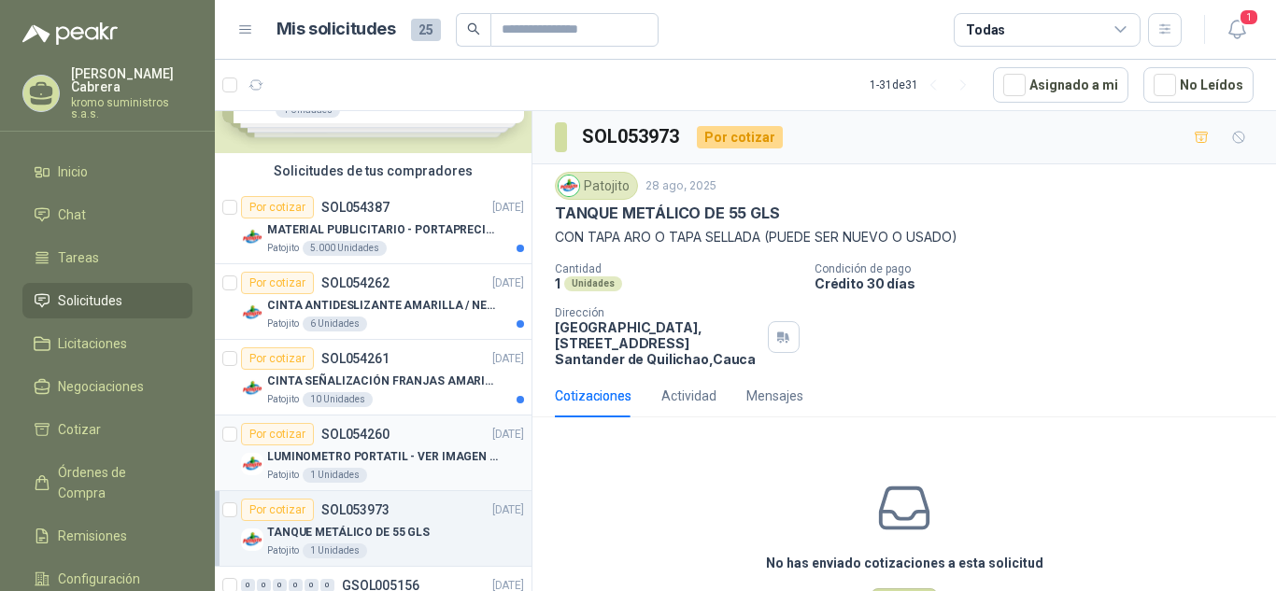
click at [360, 459] on p "LUMINOMETRO PORTATIL - VER IMAGEN ADJUNTA" at bounding box center [383, 457] width 233 height 18
